Goal: Book appointment/travel/reservation

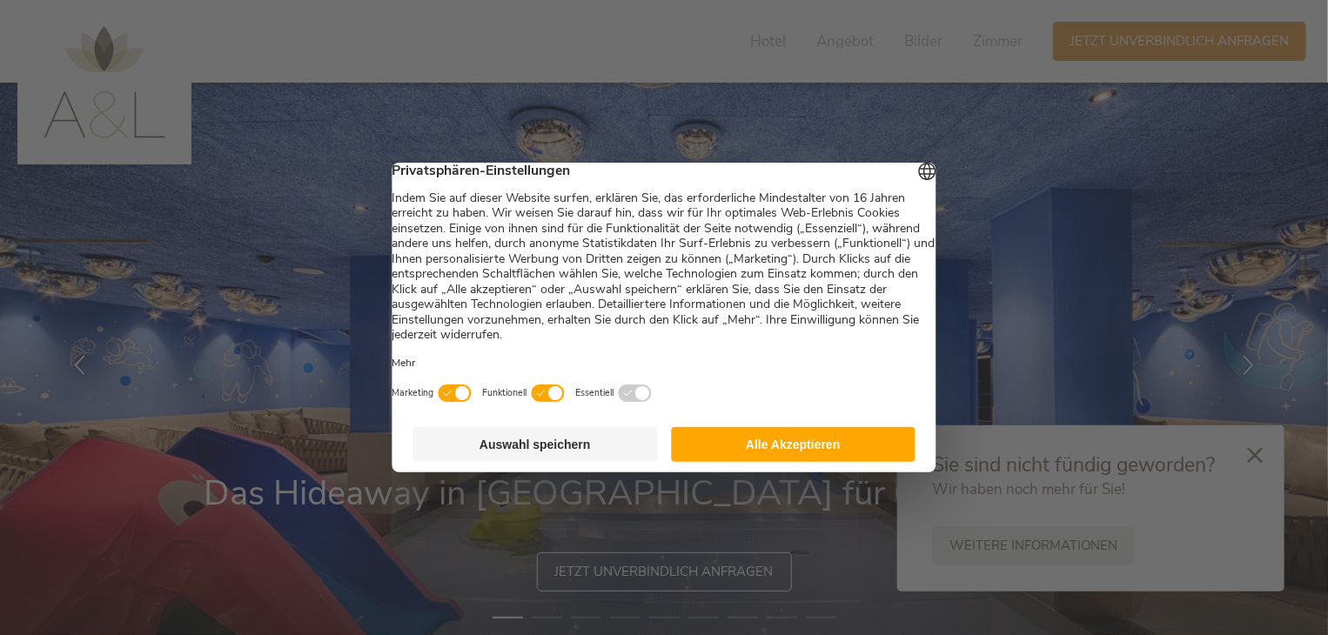
click at [769, 453] on button "Alle Akzeptieren" at bounding box center [793, 444] width 245 height 35
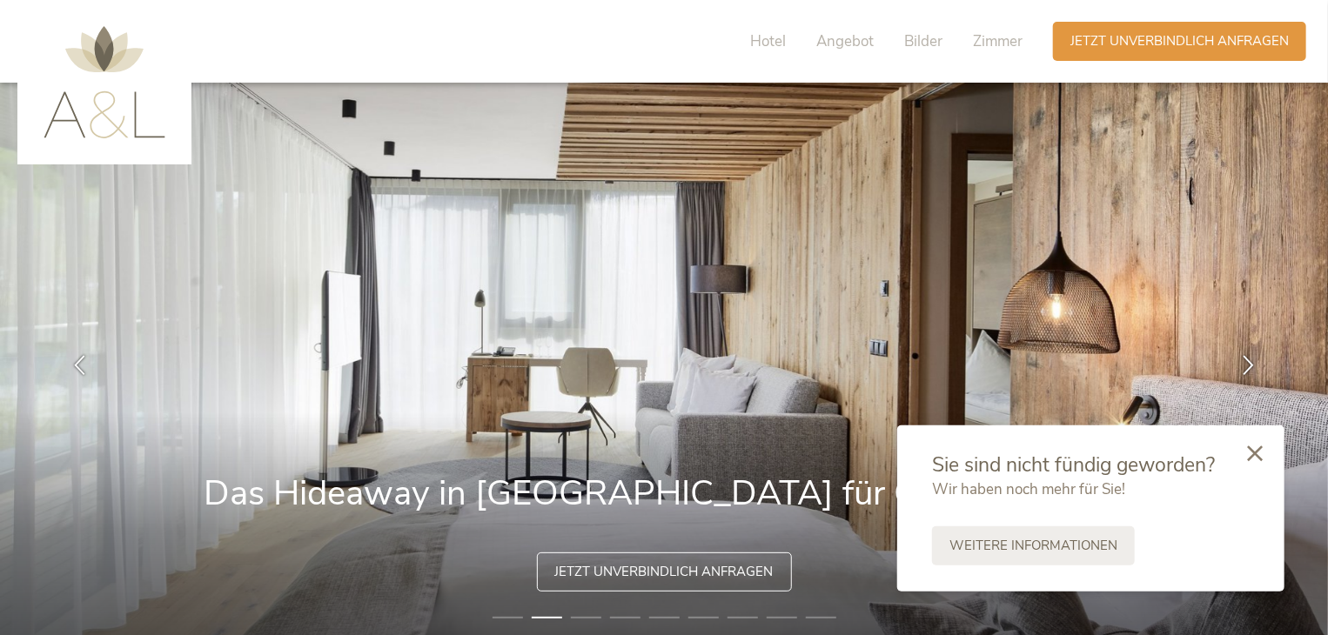
click at [1260, 458] on icon at bounding box center [1255, 454] width 16 height 16
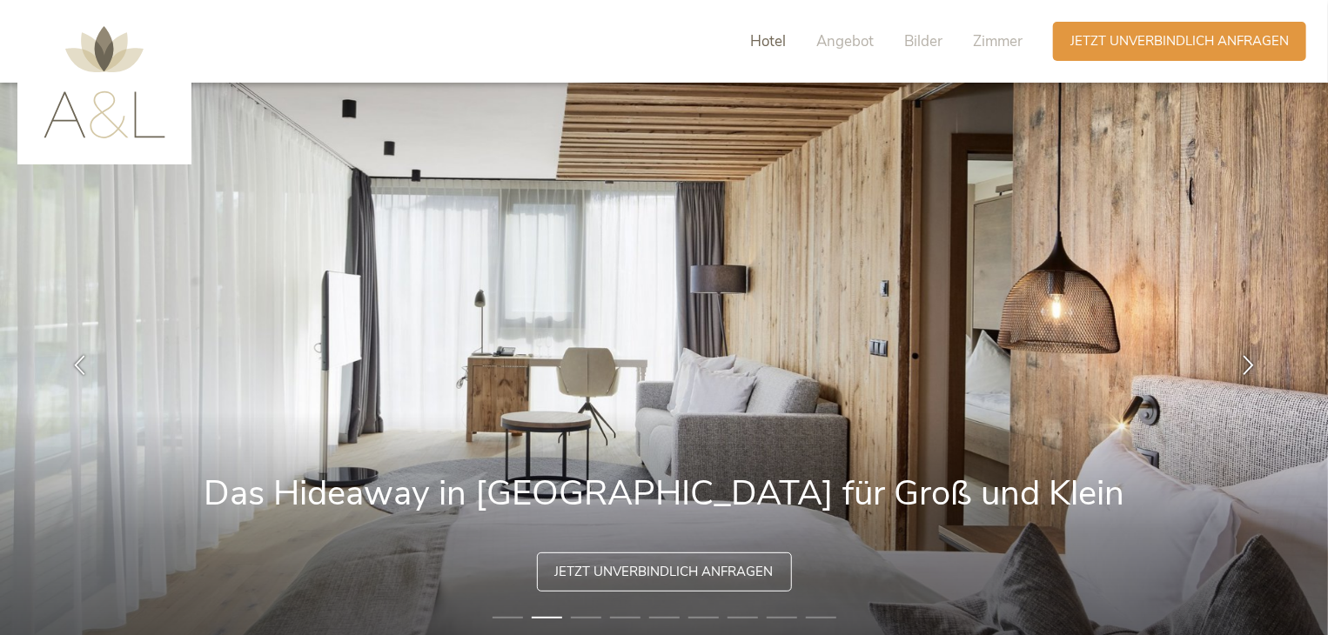
click at [758, 43] on span "Hotel" at bounding box center [768, 41] width 36 height 20
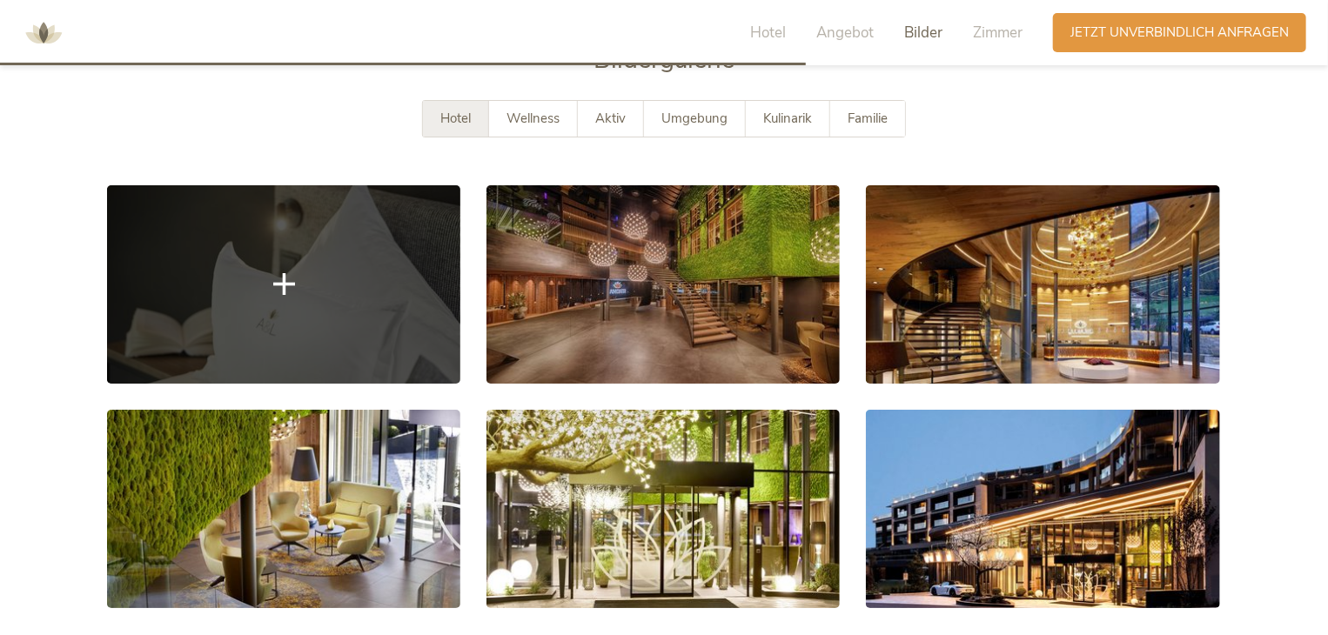
scroll to position [3058, 0]
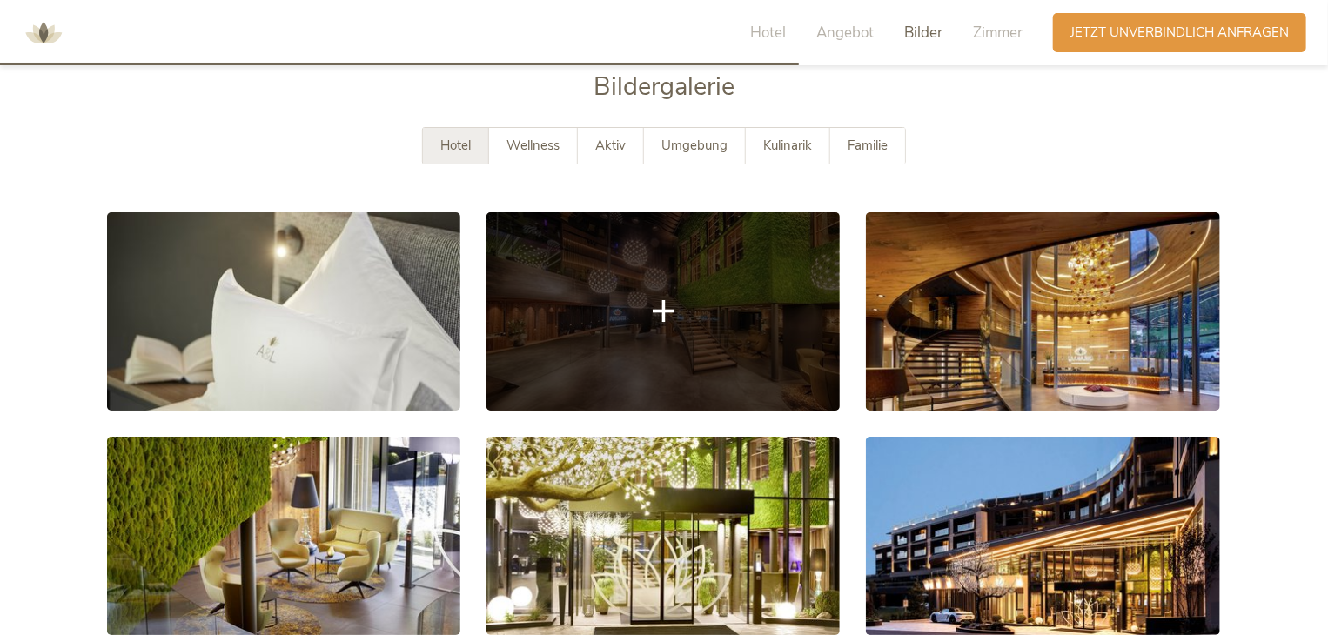
click at [585, 319] on link at bounding box center [662, 311] width 353 height 198
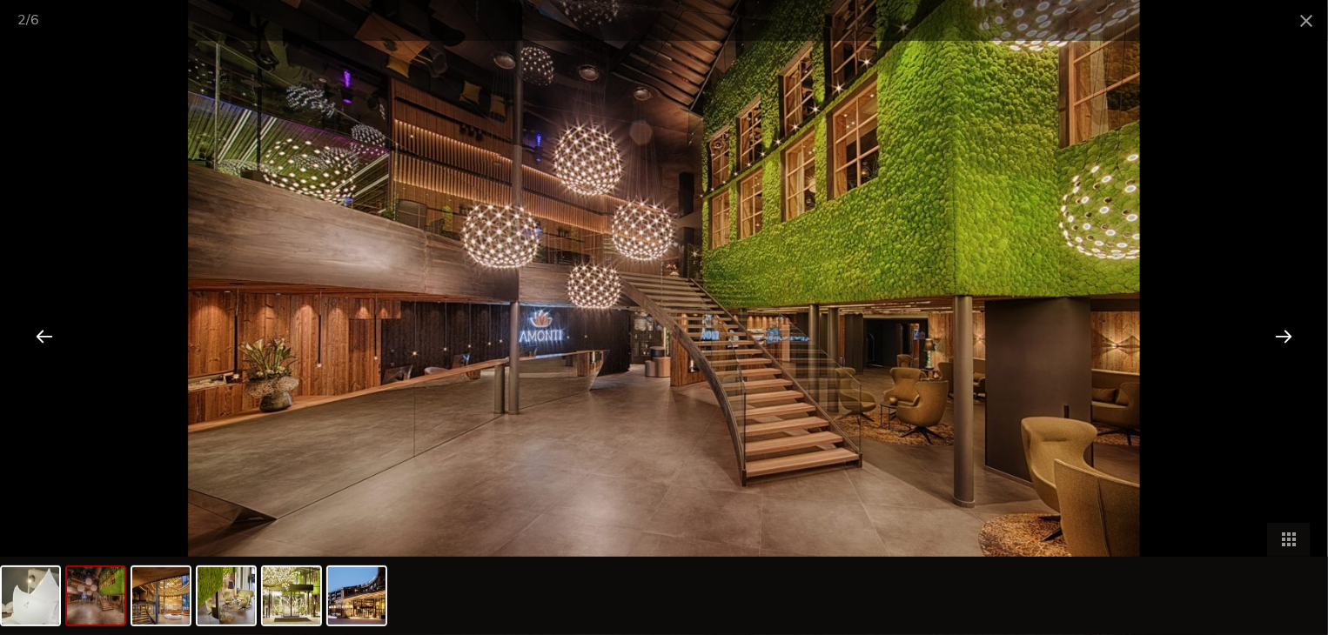
click at [1282, 339] on div at bounding box center [1284, 336] width 54 height 54
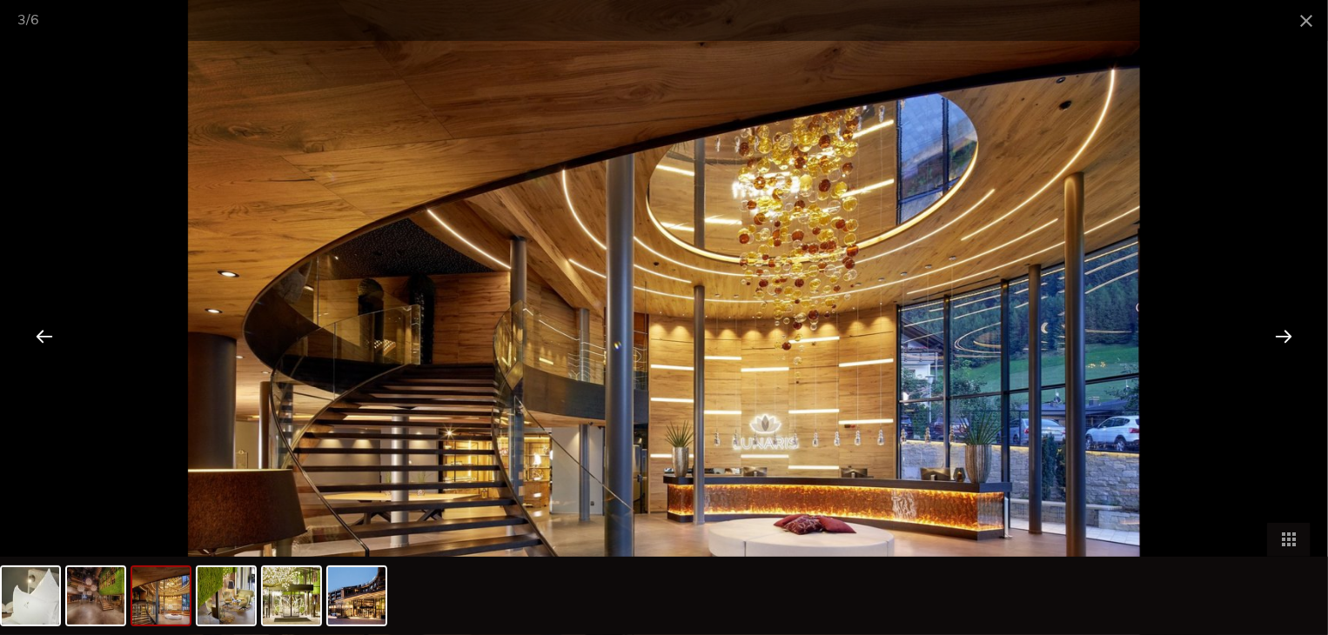
click at [1282, 339] on div at bounding box center [1284, 336] width 54 height 54
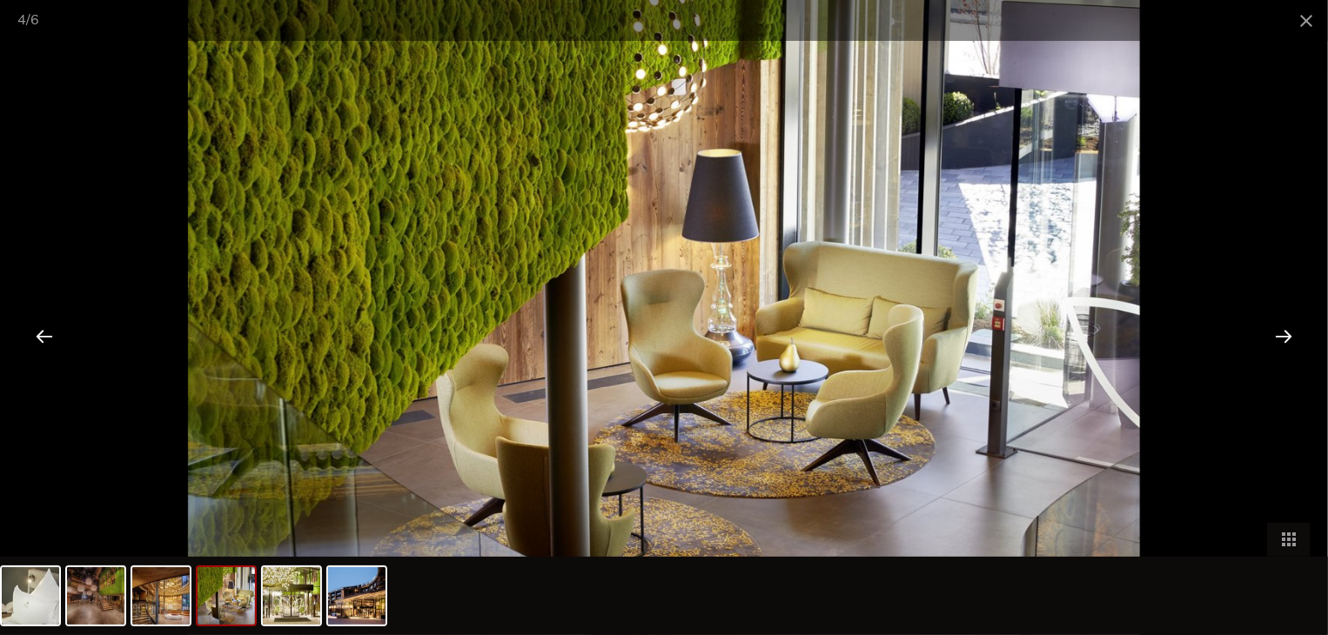
click at [1282, 339] on div at bounding box center [1284, 336] width 54 height 54
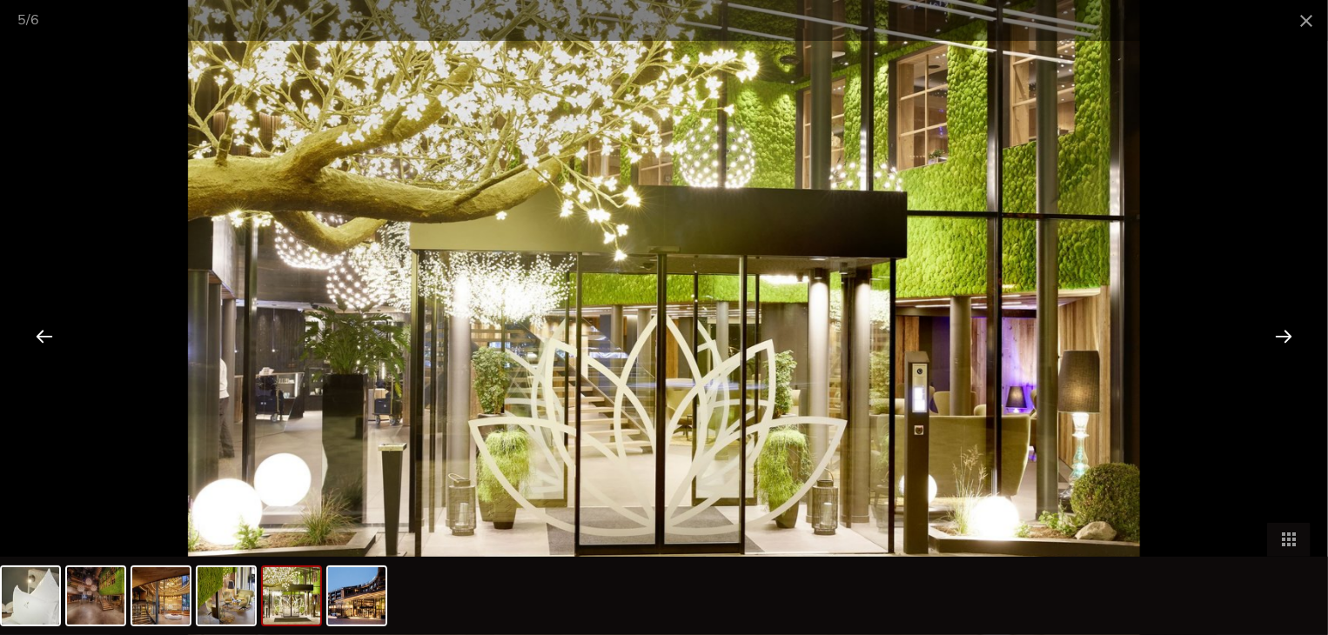
click at [1282, 339] on div at bounding box center [1284, 336] width 54 height 54
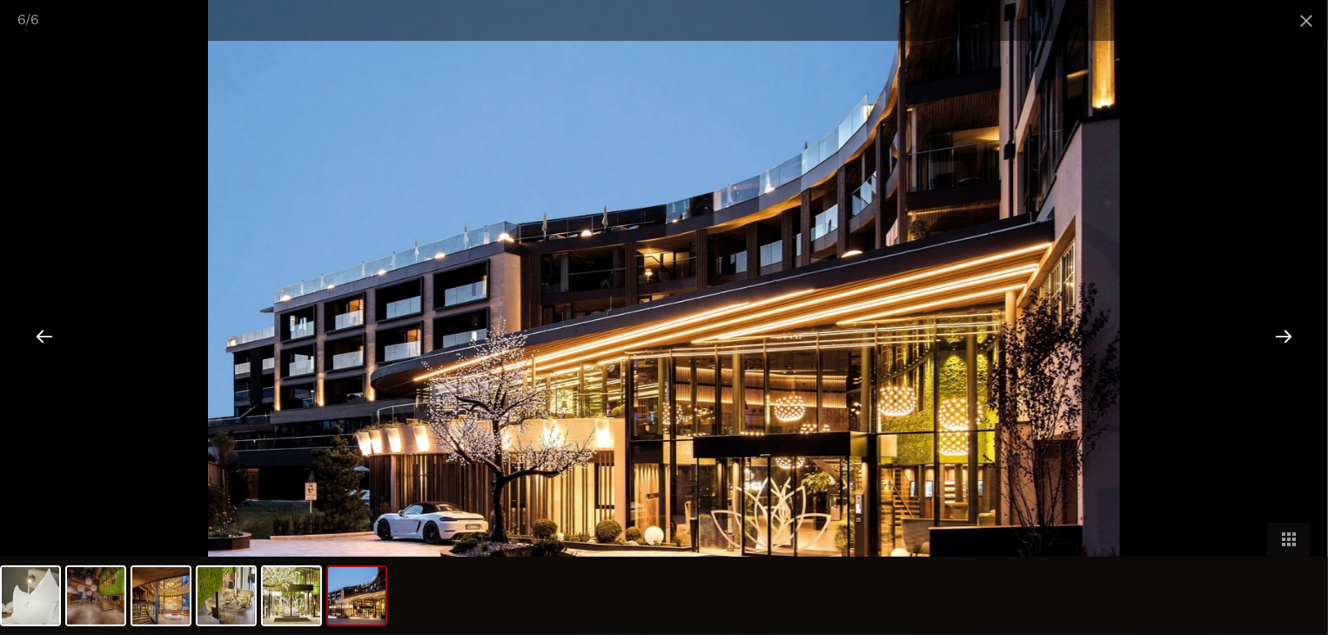
click at [1282, 339] on div at bounding box center [1284, 336] width 54 height 54
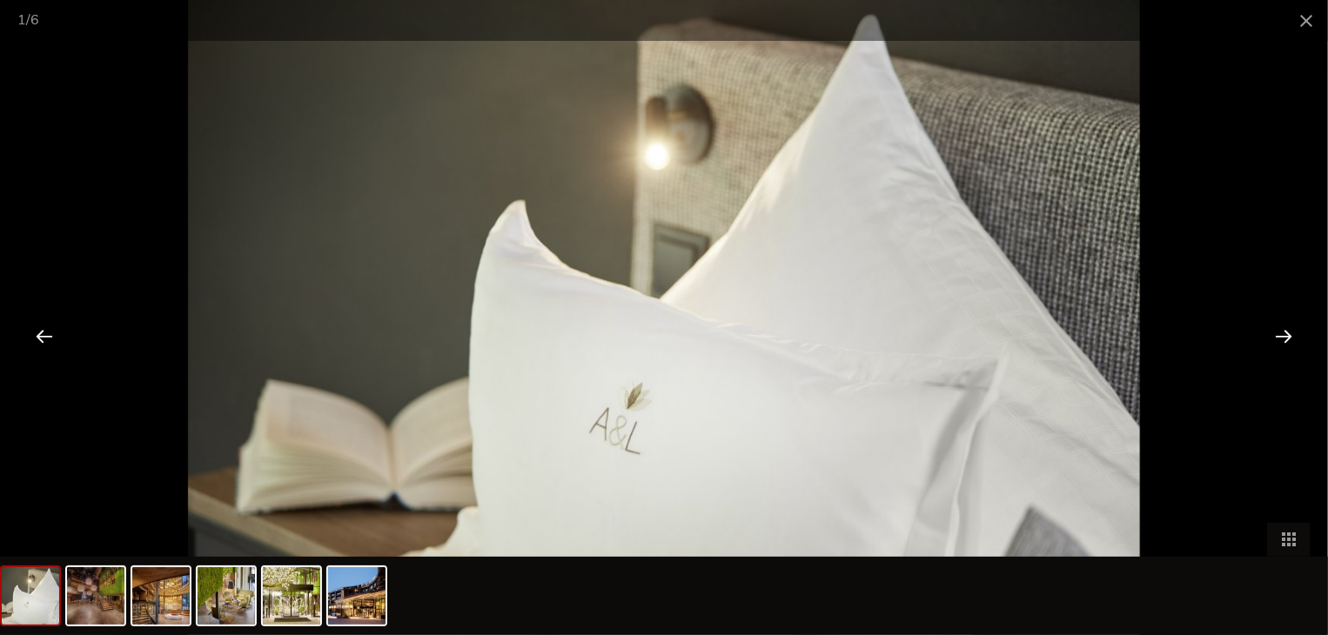
click at [1282, 339] on div at bounding box center [1284, 336] width 54 height 54
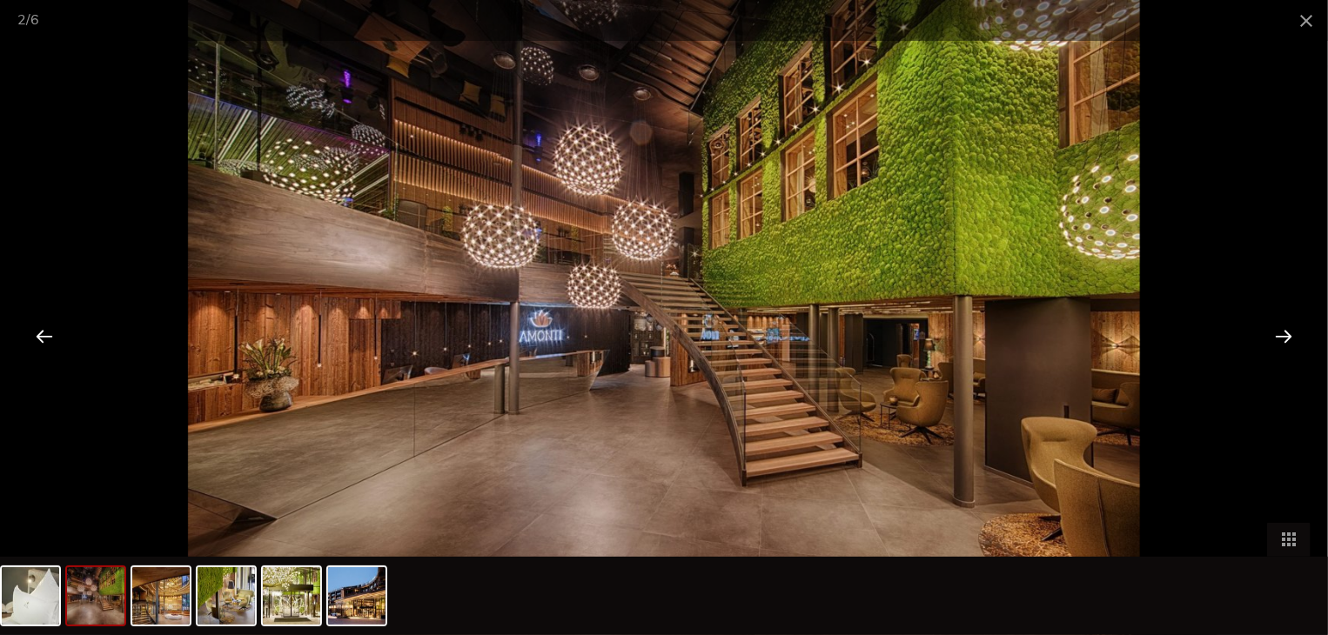
click at [1282, 339] on div at bounding box center [1284, 336] width 54 height 54
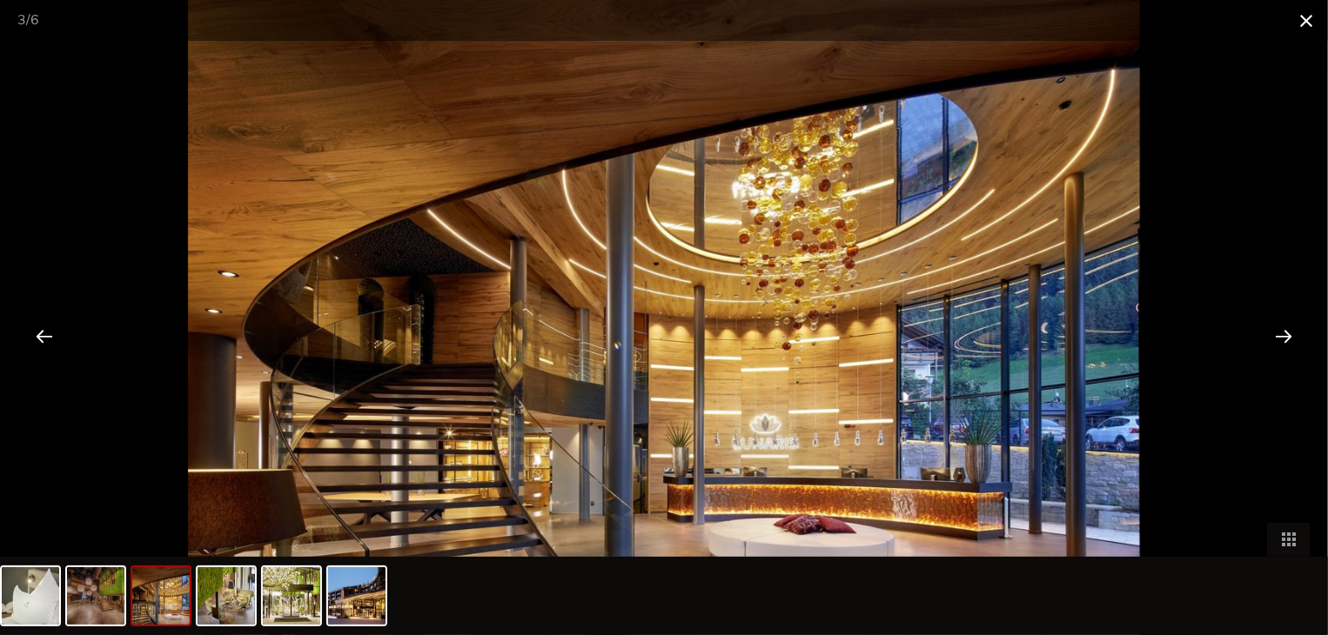
click at [1307, 18] on span at bounding box center [1306, 20] width 44 height 41
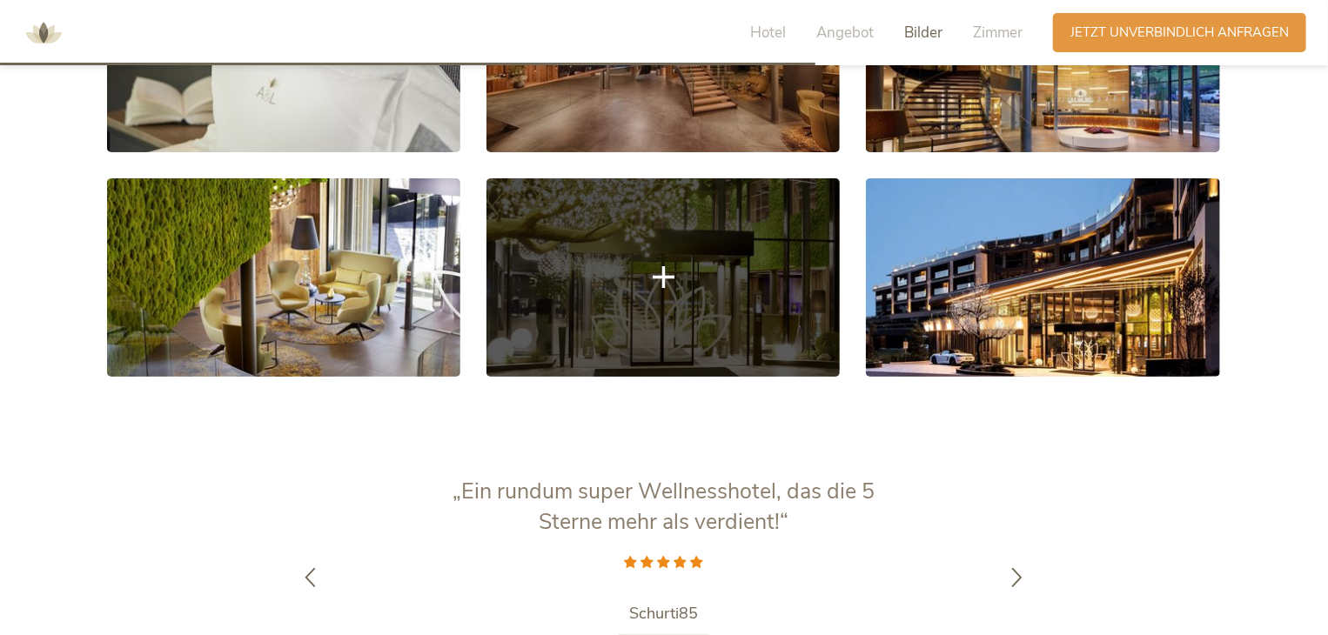
scroll to position [3319, 0]
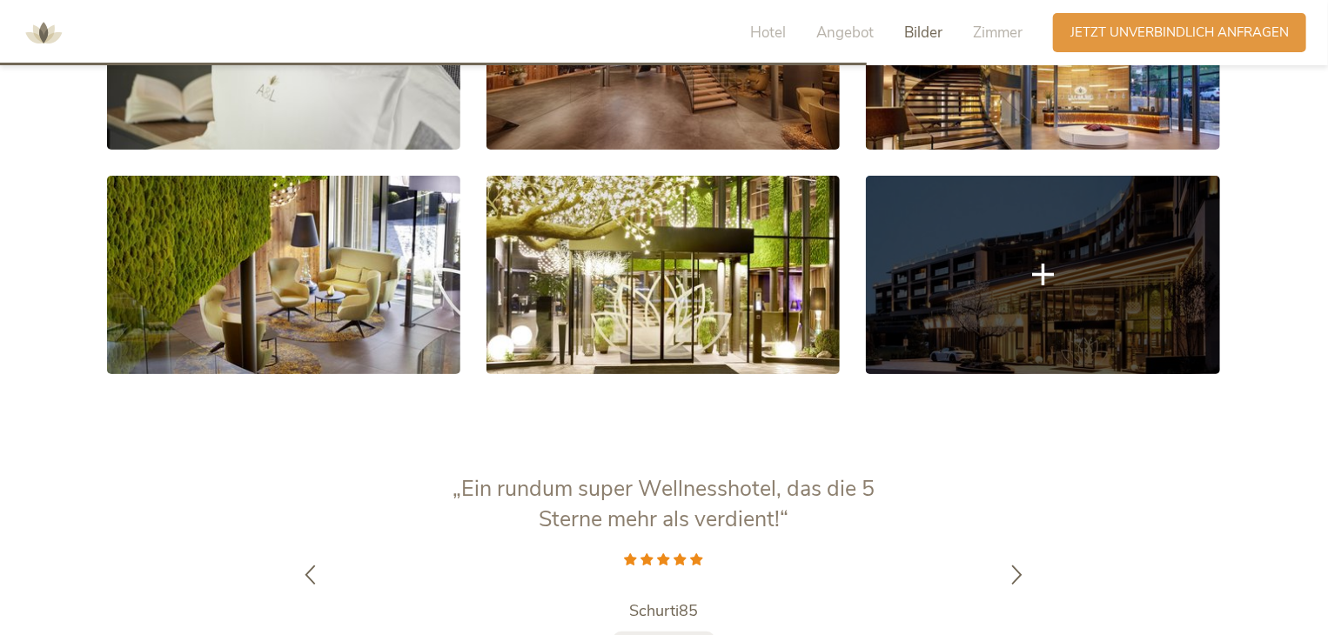
click at [922, 295] on link at bounding box center [1042, 275] width 353 height 198
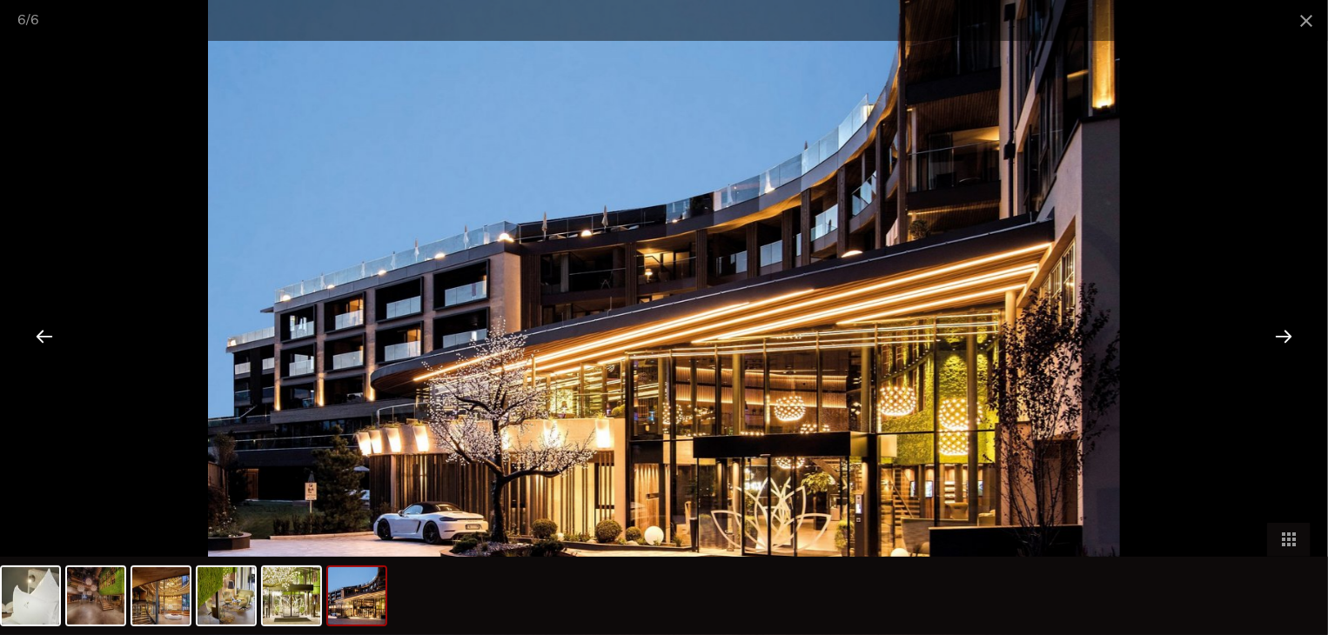
click at [1271, 339] on div at bounding box center [1284, 336] width 54 height 54
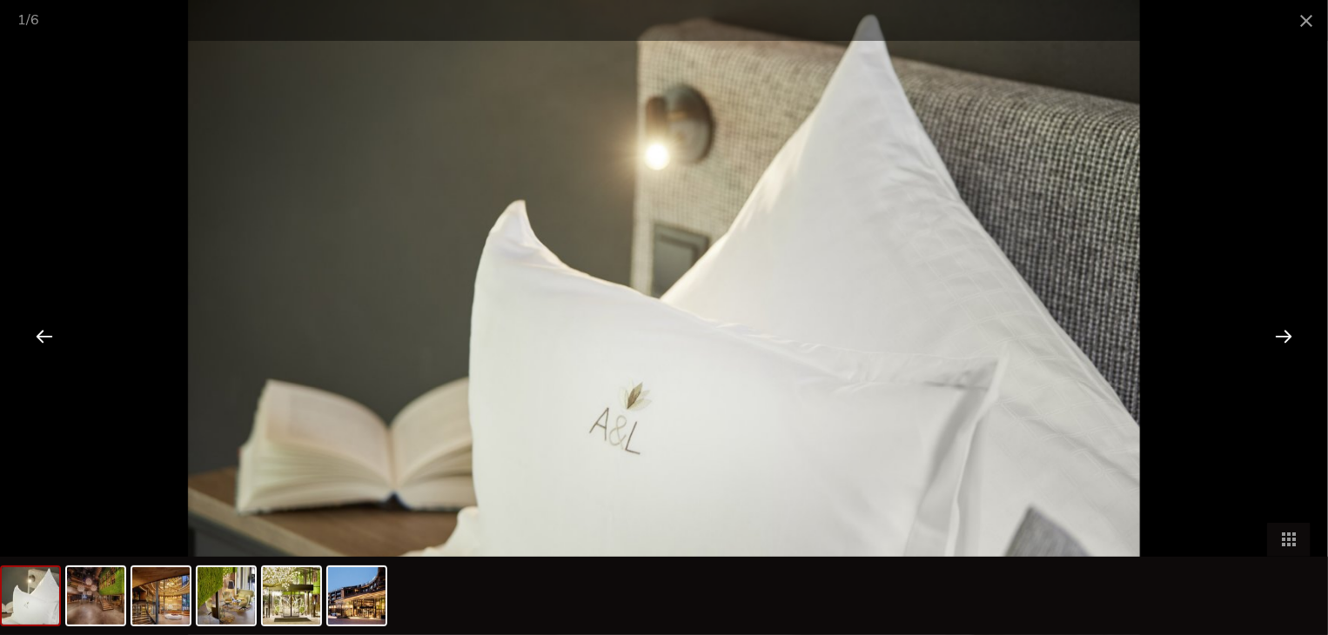
click at [1271, 339] on div at bounding box center [1284, 336] width 54 height 54
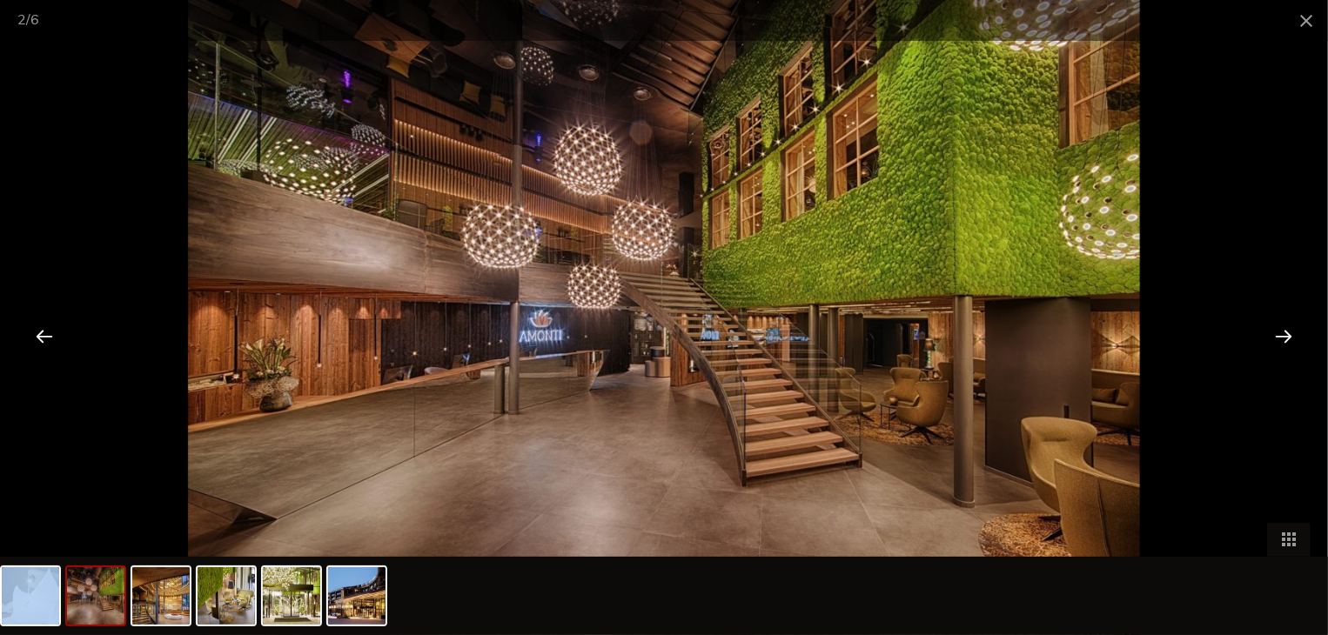
click at [1271, 339] on div at bounding box center [1284, 336] width 54 height 54
